Goal: Transaction & Acquisition: Purchase product/service

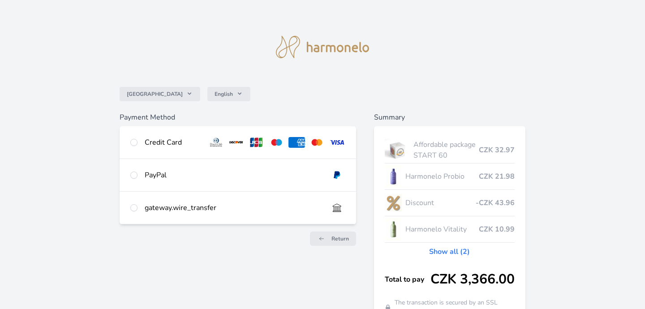
click at [143, 144] on div "Credit Card" at bounding box center [238, 142] width 236 height 32
radio input "true"
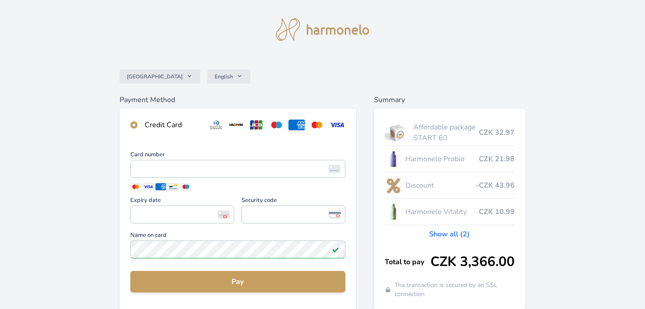
scroll to position [18, 0]
click at [197, 155] on span "Card number" at bounding box center [237, 155] width 215 height 8
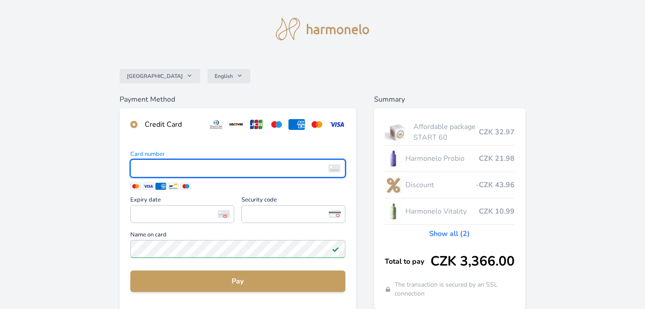
click at [197, 175] on span "<p>Your browser does not support iframes.</p>" at bounding box center [237, 168] width 215 height 18
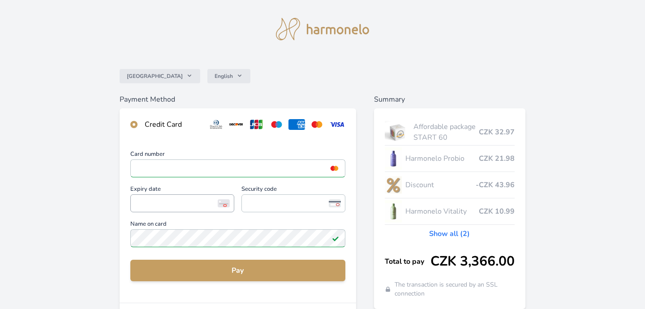
click at [174, 194] on span "<p>Your browser does not support iframes.</p>" at bounding box center [182, 203] width 104 height 18
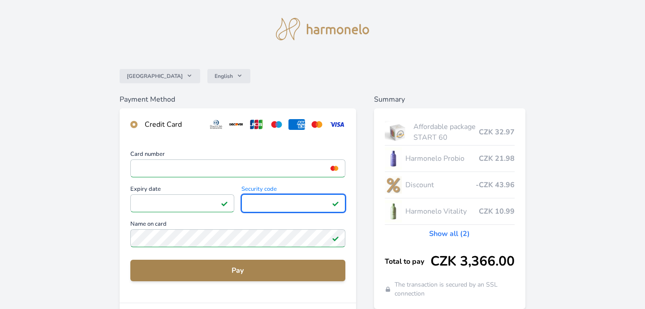
click at [242, 269] on span "Pay" at bounding box center [237, 270] width 201 height 11
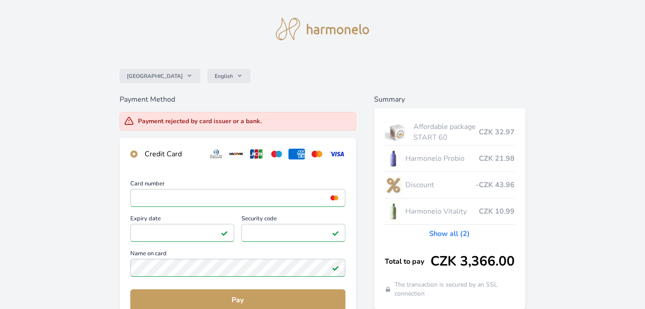
click at [210, 194] on div "Card number <p>Your browser does not support iframes.</p> Expiry date <p>Your b…" at bounding box center [237, 230] width 215 height 98
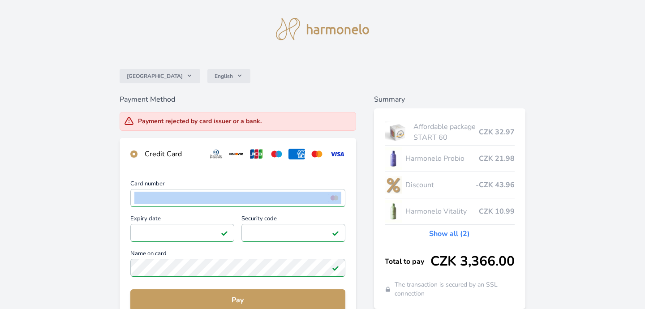
click at [210, 194] on div "Card number <p>Your browser does not support iframes.</p> Expiry date <p>Your b…" at bounding box center [237, 230] width 215 height 98
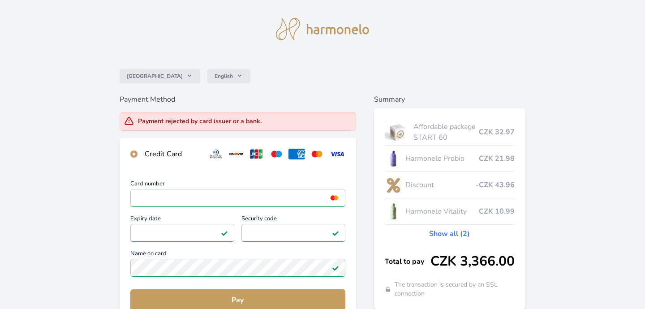
click at [218, 197] on div "Card number <p>Your browser does not support iframes.</p> Expiry date <p>Your b…" at bounding box center [237, 230] width 215 height 98
click at [208, 198] on div "Card number <p>Your browser does not support iframes.</p> Expiry date <p>Your b…" at bounding box center [237, 230] width 215 height 98
click at [198, 198] on div "Card number <p>Your browser does not support iframes.</p> Expiry date <p>Your b…" at bounding box center [237, 230] width 215 height 98
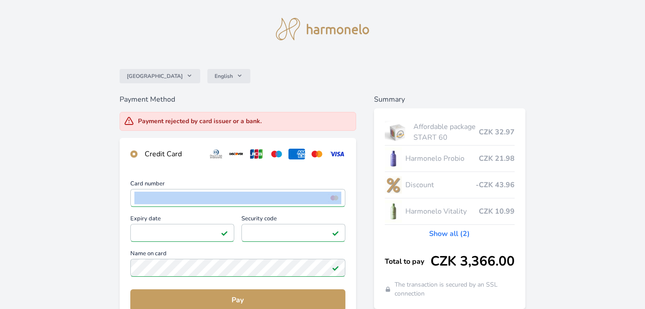
click at [198, 198] on div "Card number <p>Your browser does not support iframes.</p> Expiry date <p>Your b…" at bounding box center [237, 230] width 215 height 98
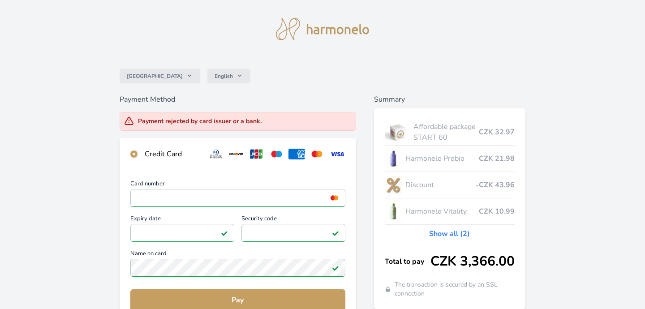
click at [209, 198] on div "Card number <p>Your browser does not support iframes.</p> Expiry date <p>Your b…" at bounding box center [237, 230] width 215 height 98
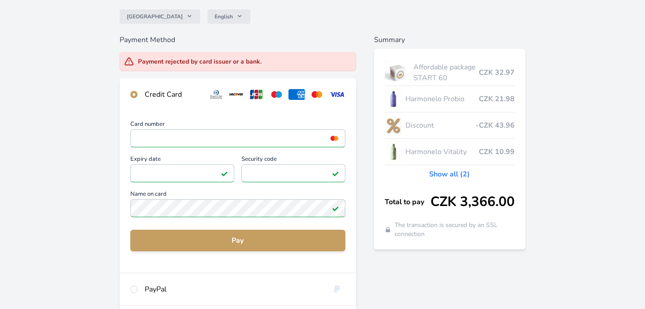
scroll to position [77, 0]
click at [213, 140] on div "Card number <p>Your browser does not support iframes.</p> Expiry date <p>Your b…" at bounding box center [237, 171] width 215 height 98
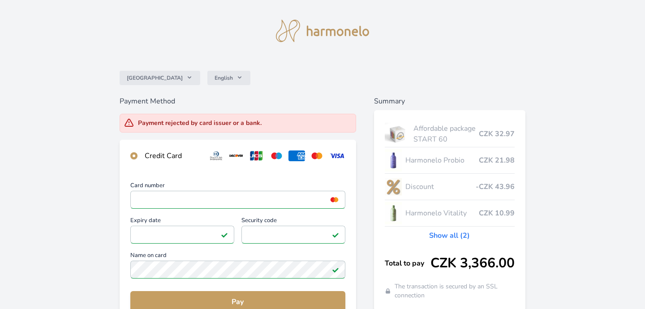
scroll to position [0, 0]
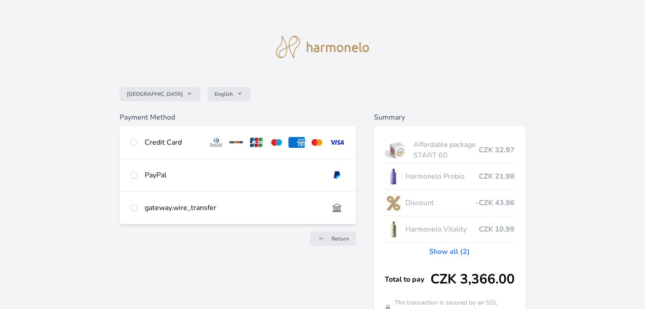
click at [133, 137] on div at bounding box center [133, 142] width 7 height 11
radio input "true"
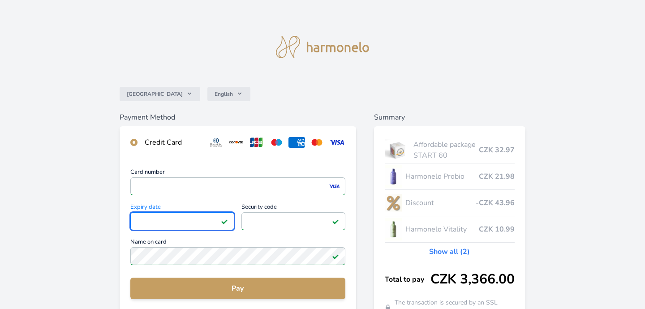
click at [115, 201] on div "United Kingdom English Payment Method Credit Card Card number <p>Your browser d…" at bounding box center [322, 216] width 645 height 433
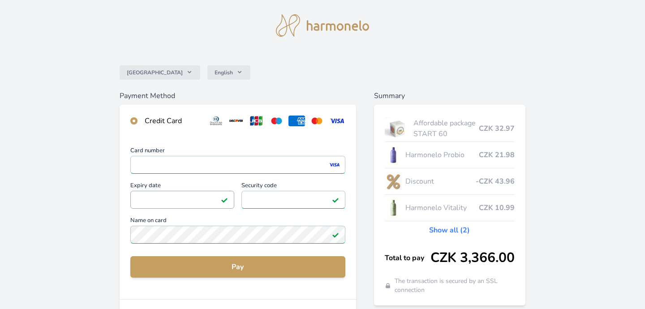
scroll to position [25, 0]
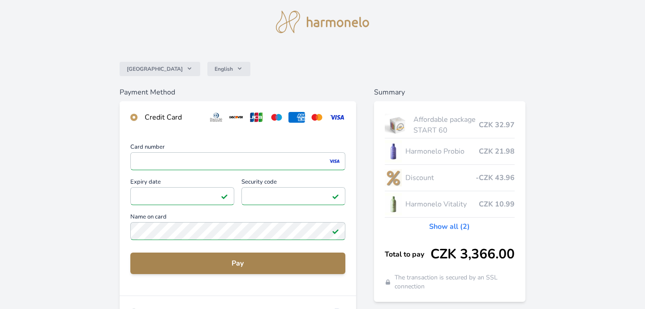
click at [191, 254] on button "Pay" at bounding box center [237, 262] width 215 height 21
